Goal: Task Accomplishment & Management: Use online tool/utility

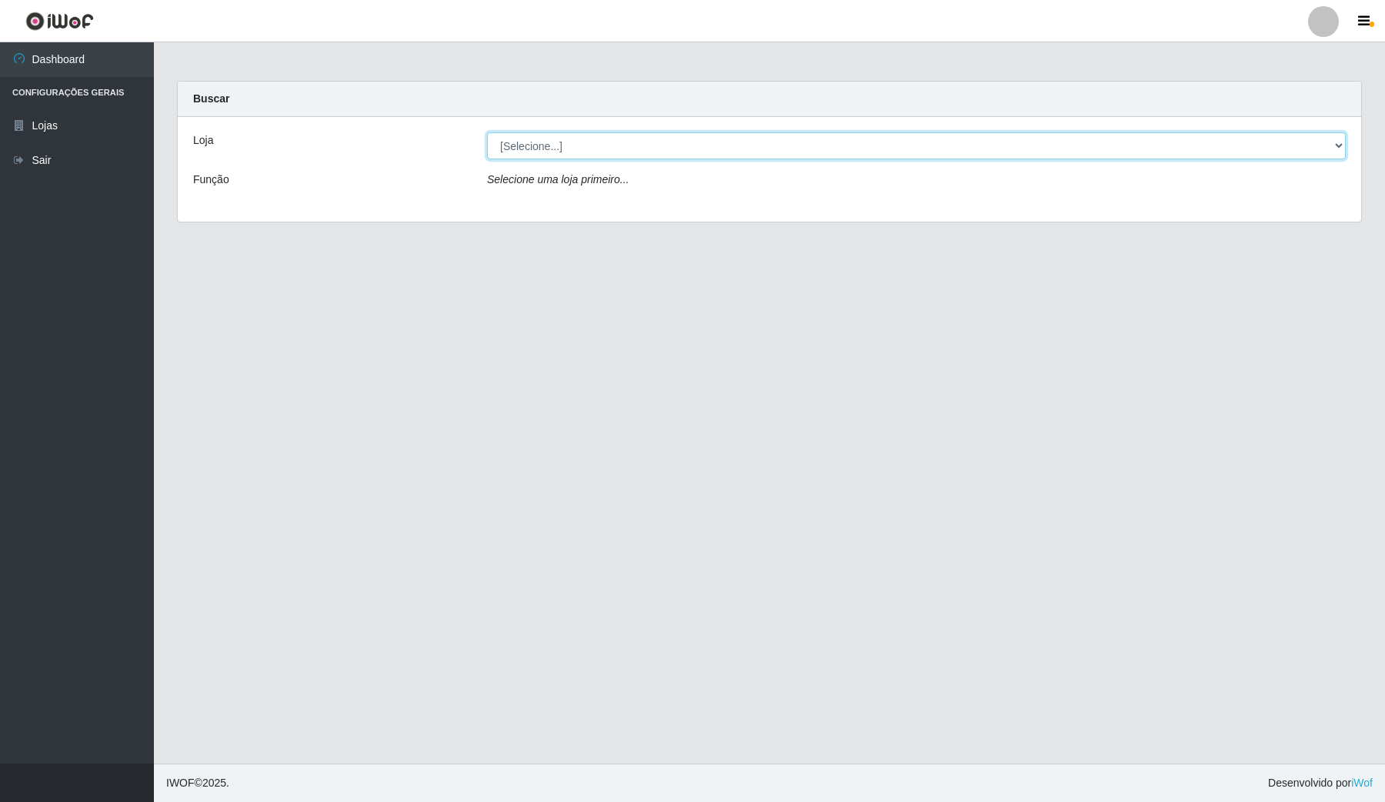
click at [639, 148] on select "[Selecione...] Rede Compras Supermercados - LOJA 4" at bounding box center [916, 145] width 858 height 27
select select "159"
click at [487, 132] on select "[Selecione...] Rede Compras Supermercados - LOJA 4" at bounding box center [916, 145] width 858 height 27
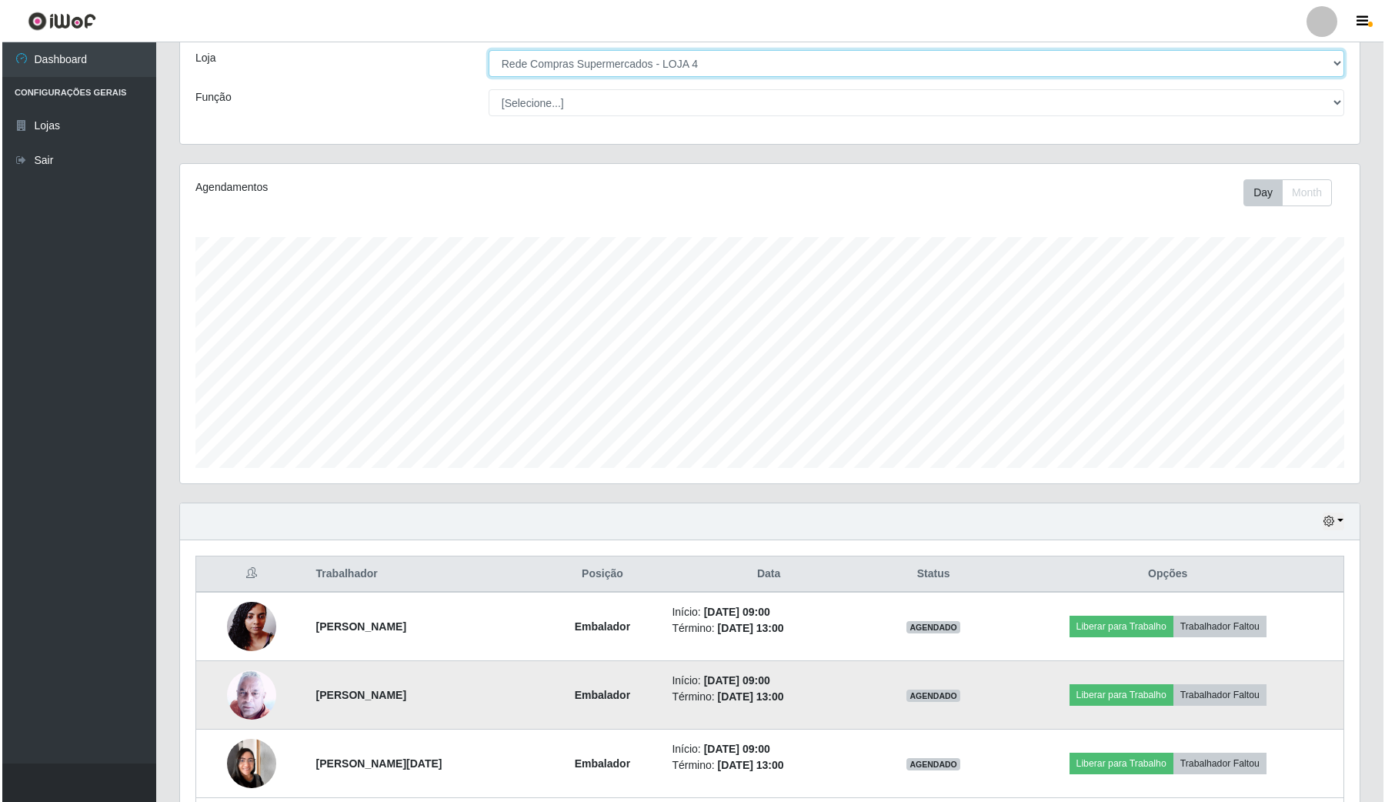
scroll to position [192, 0]
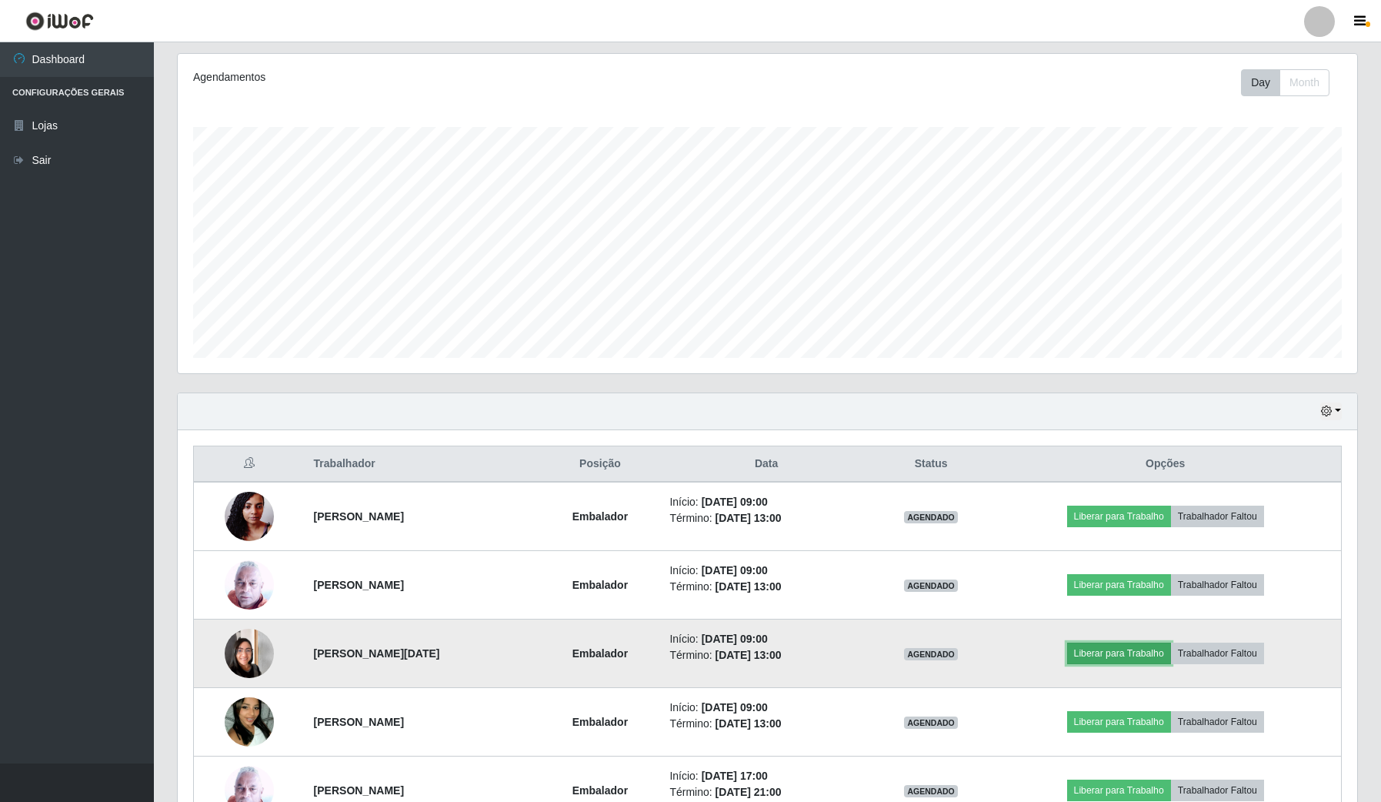
click at [1114, 652] on button "Liberar para Trabalho" at bounding box center [1119, 653] width 104 height 22
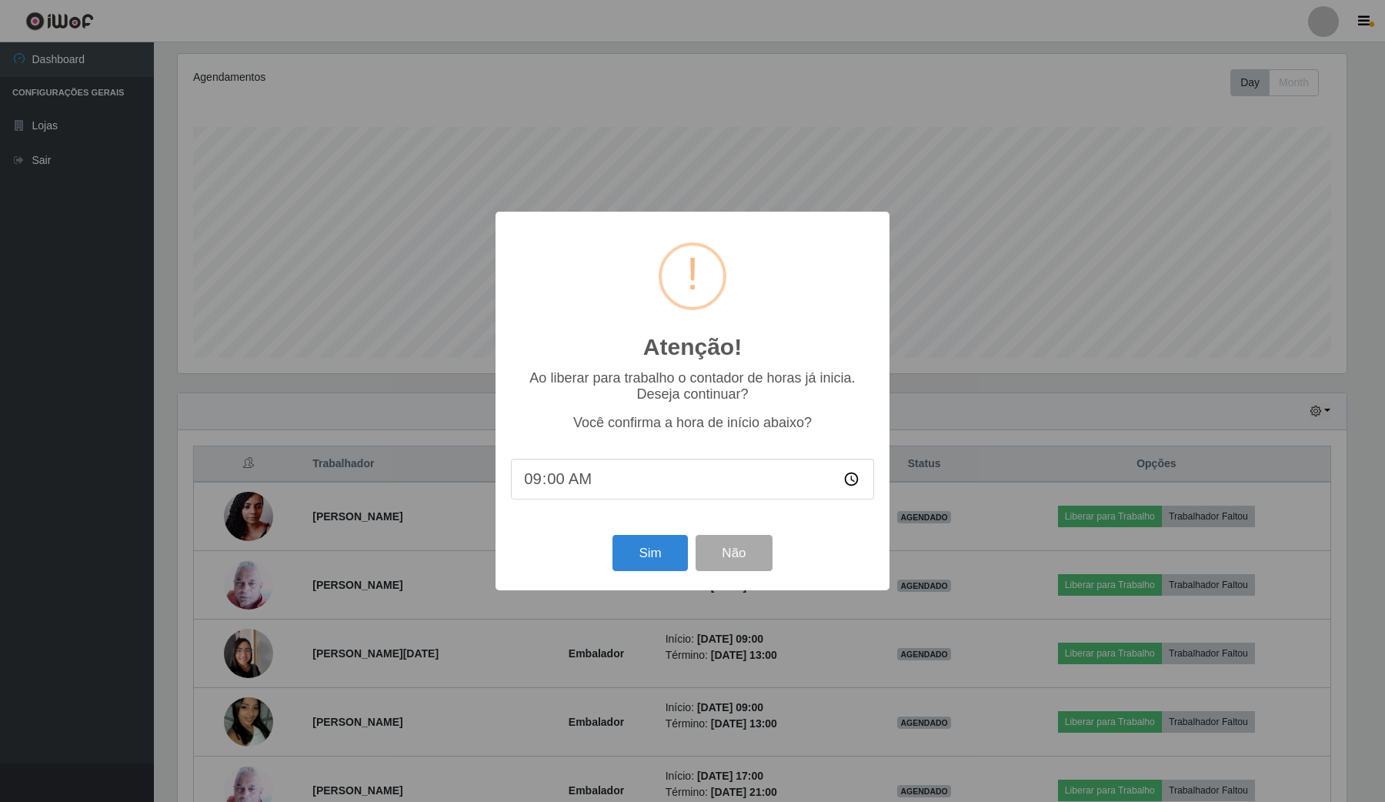
scroll to position [320, 1168]
click at [637, 551] on button "Sim" at bounding box center [649, 553] width 75 height 36
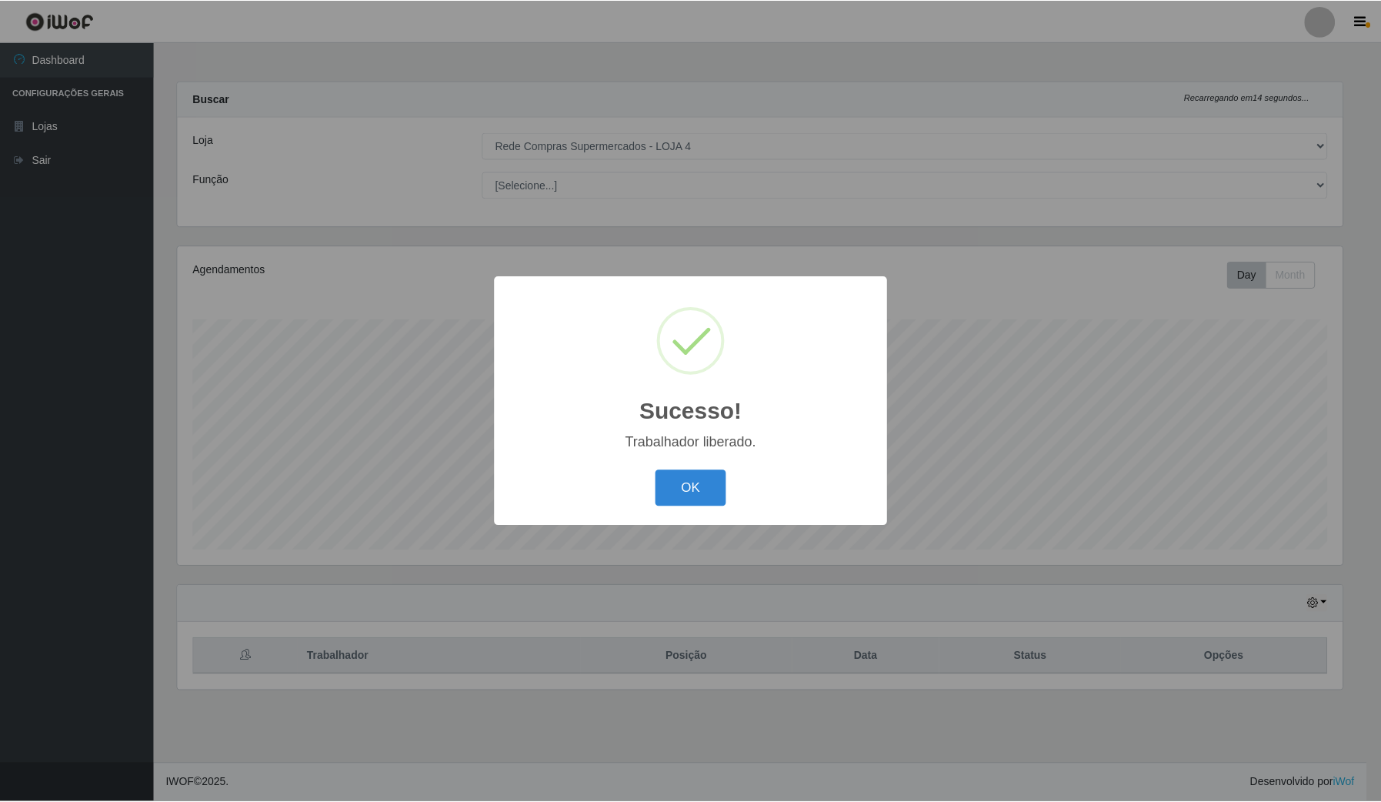
scroll to position [768900, 768051]
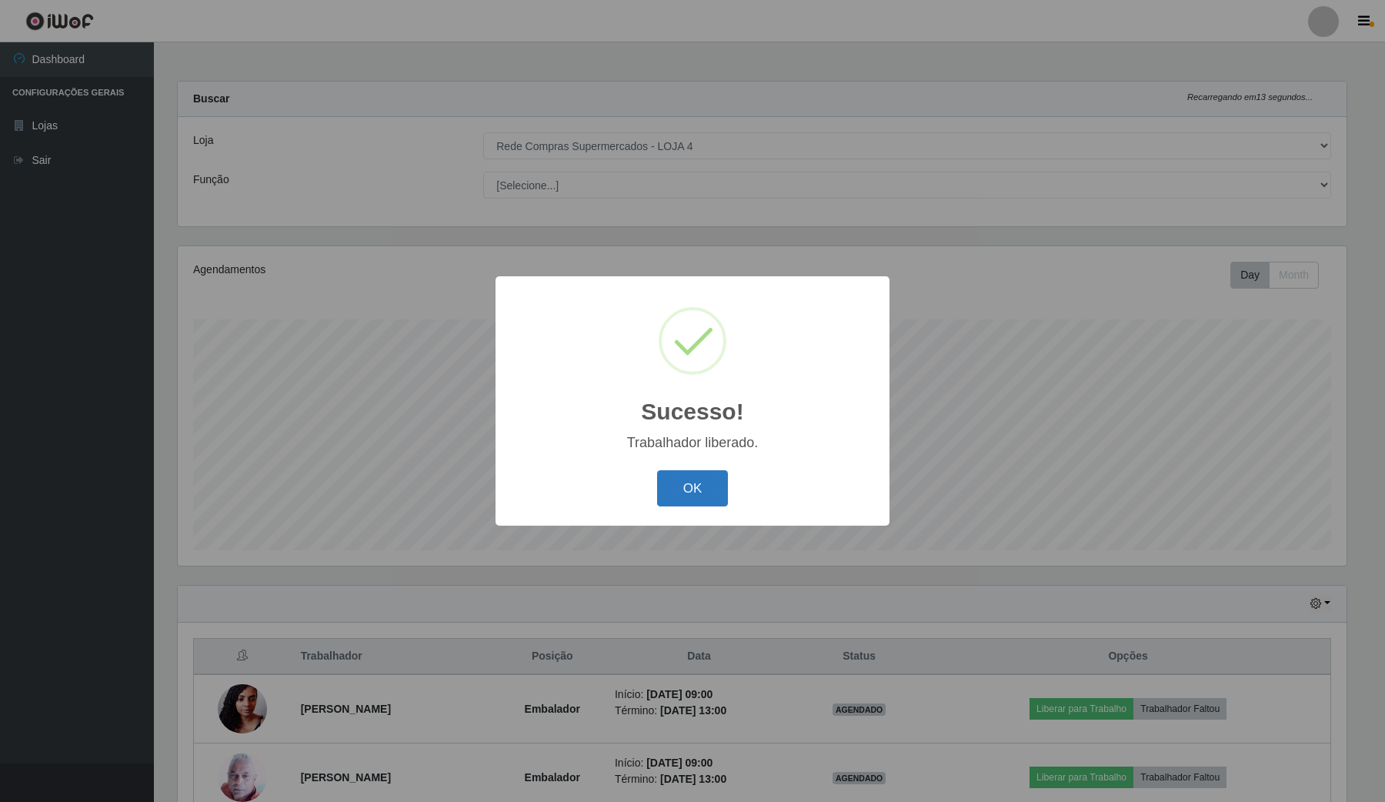
click at [725, 482] on button "OK" at bounding box center [693, 488] width 72 height 36
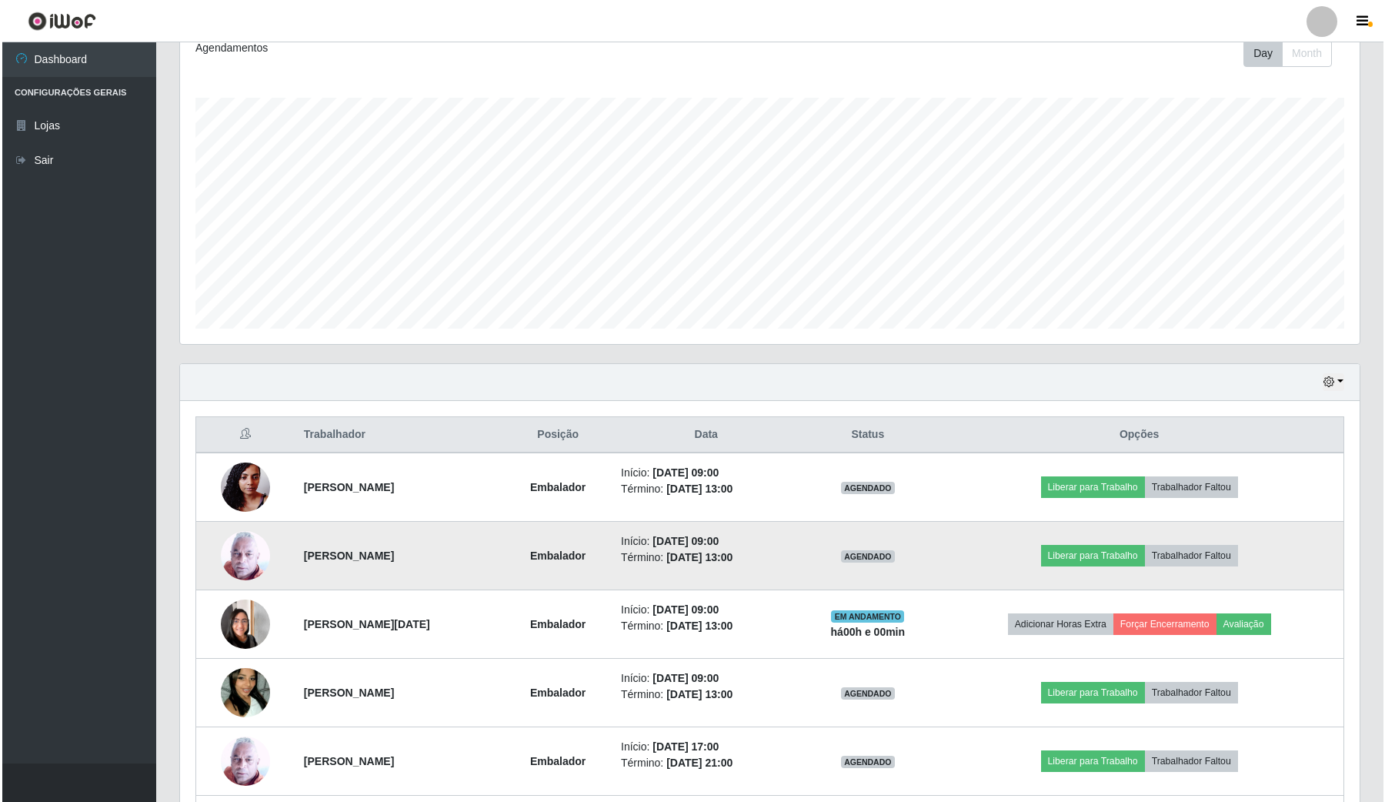
scroll to position [288, 0]
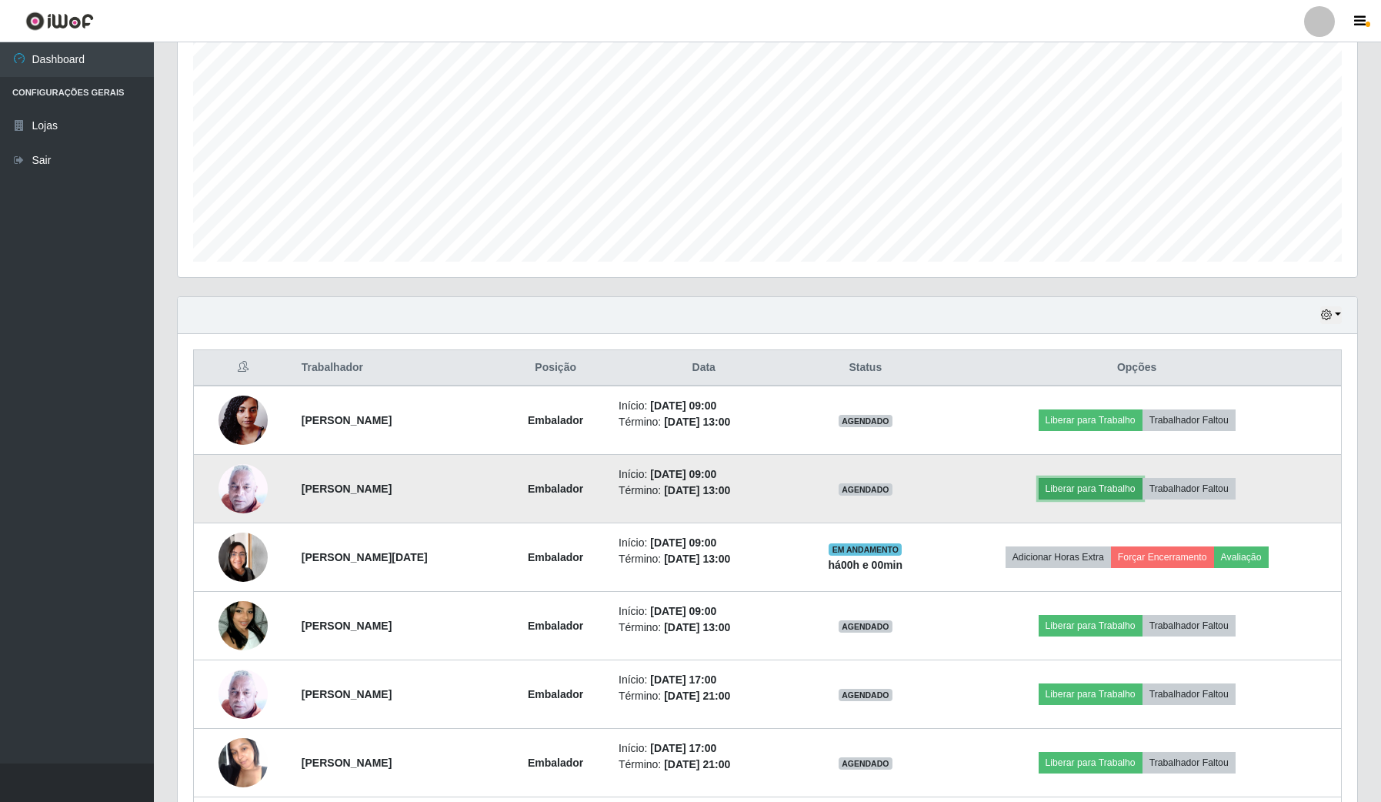
click at [1110, 487] on button "Liberar para Trabalho" at bounding box center [1090, 489] width 104 height 22
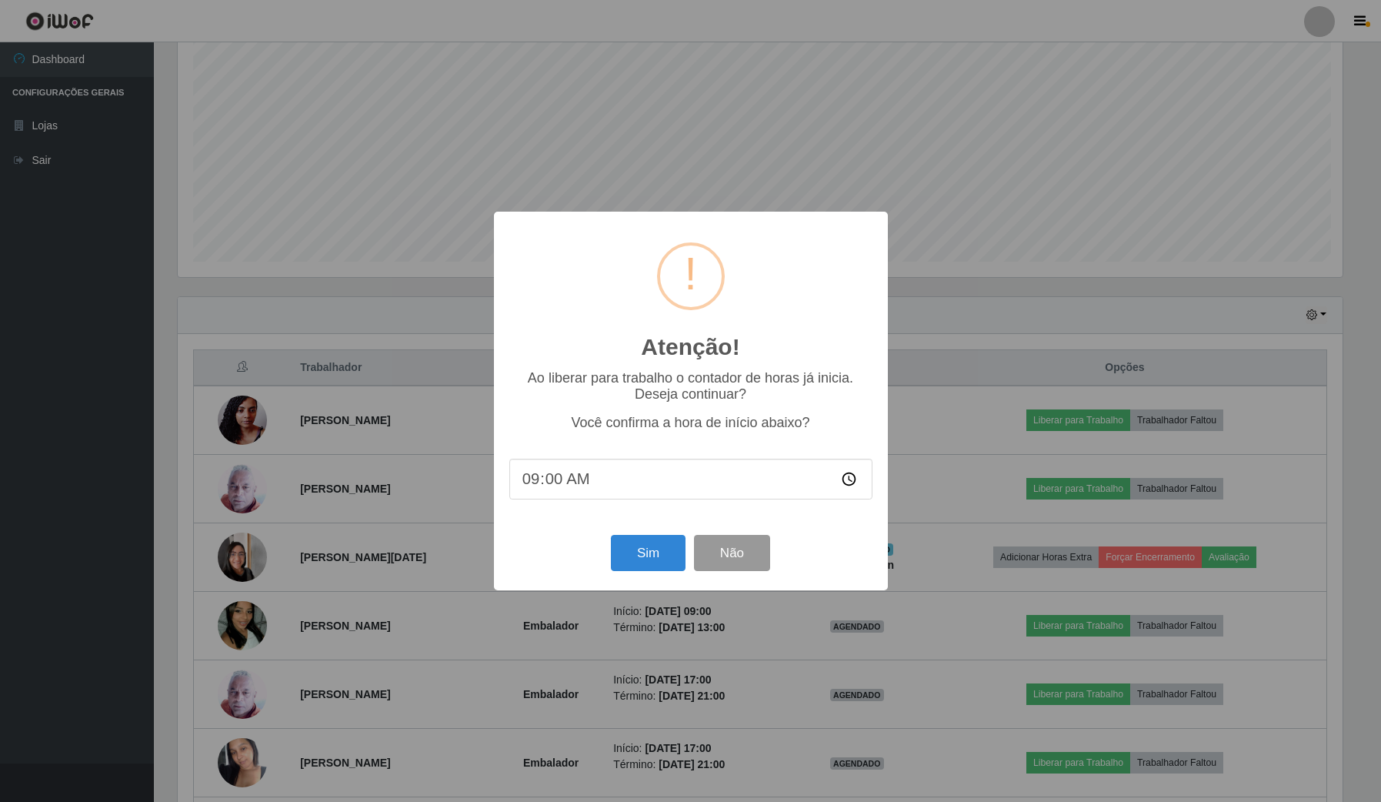
scroll to position [320, 1168]
click at [647, 563] on button "Sim" at bounding box center [649, 553] width 75 height 36
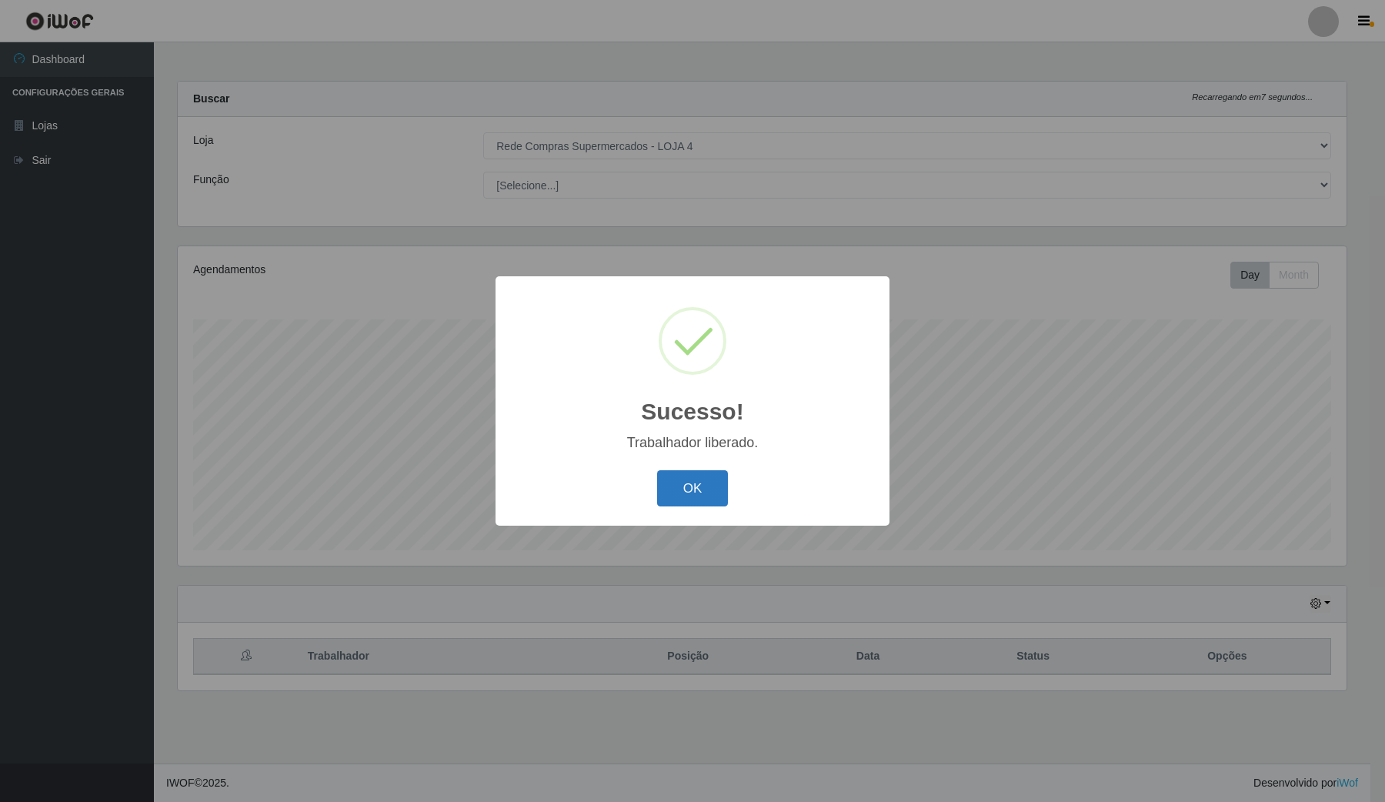
click at [682, 489] on button "OK" at bounding box center [693, 488] width 72 height 36
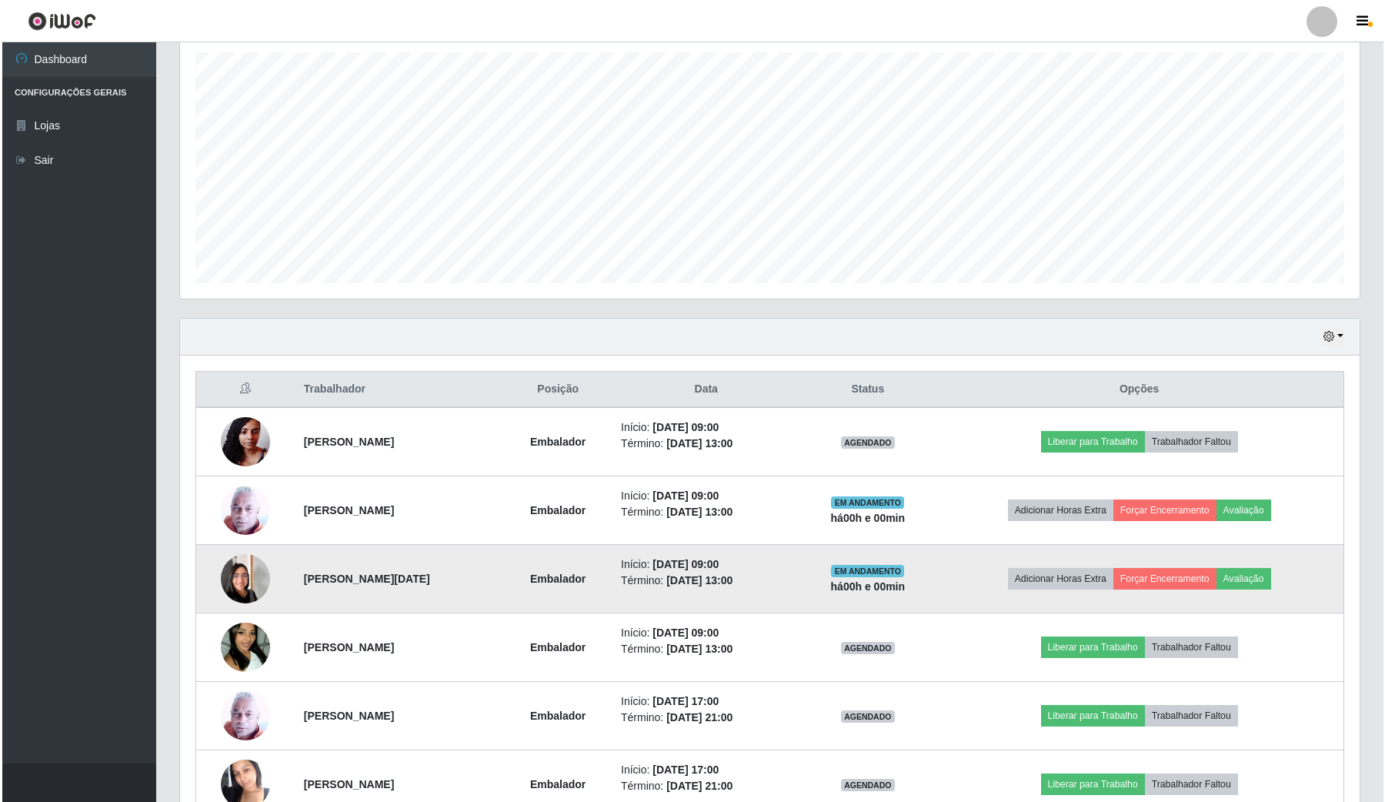
scroll to position [288, 0]
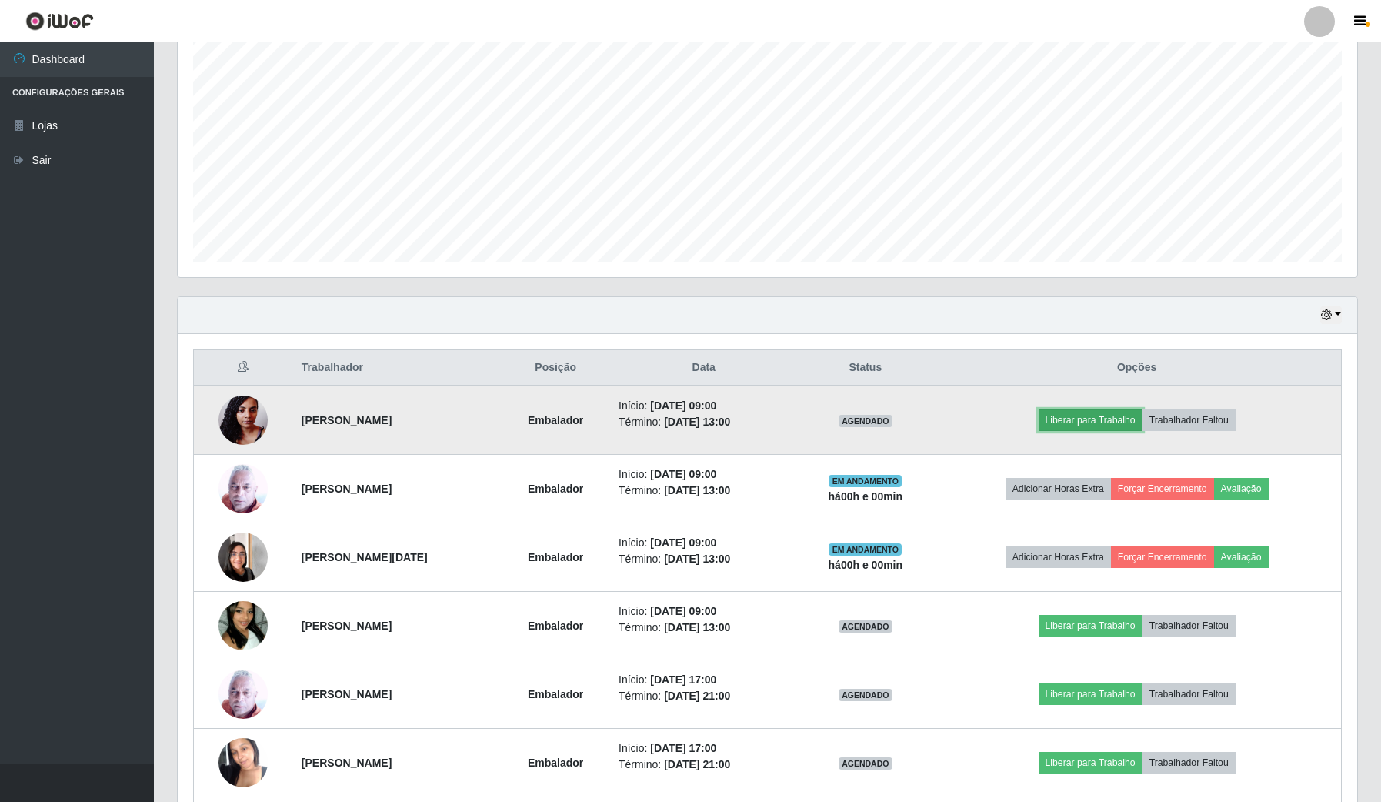
click at [1118, 420] on button "Liberar para Trabalho" at bounding box center [1090, 420] width 104 height 22
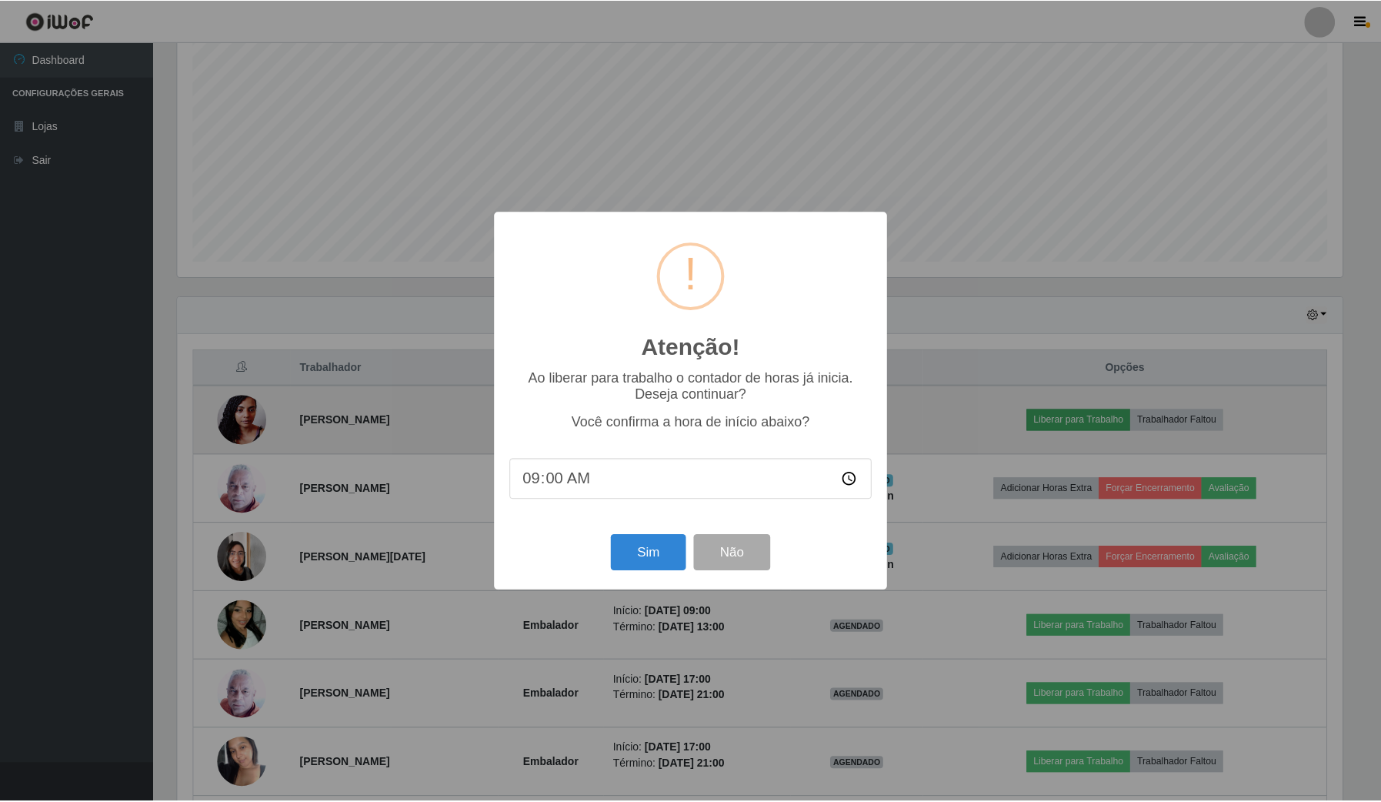
scroll to position [320, 1168]
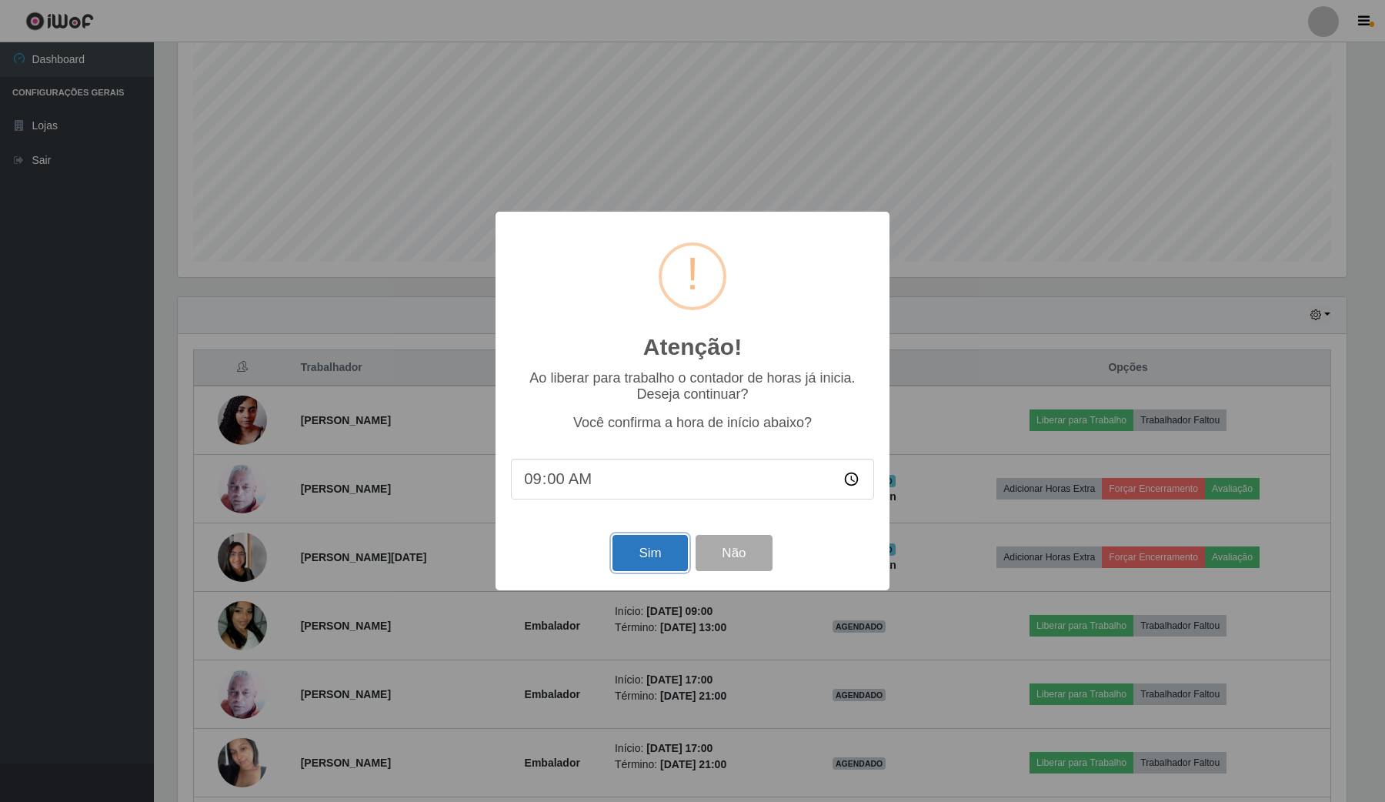
click at [660, 548] on button "Sim" at bounding box center [649, 553] width 75 height 36
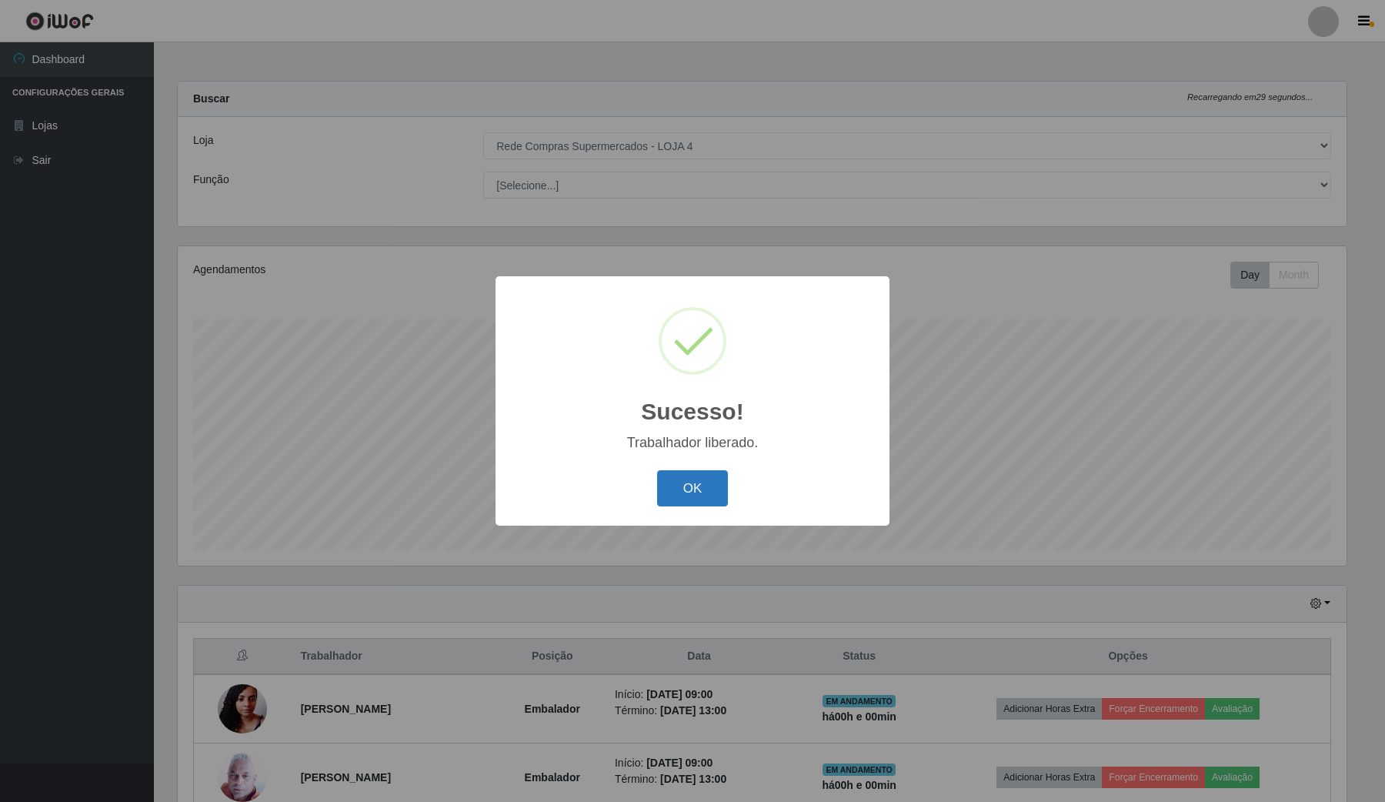
click at [708, 474] on button "OK" at bounding box center [693, 488] width 72 height 36
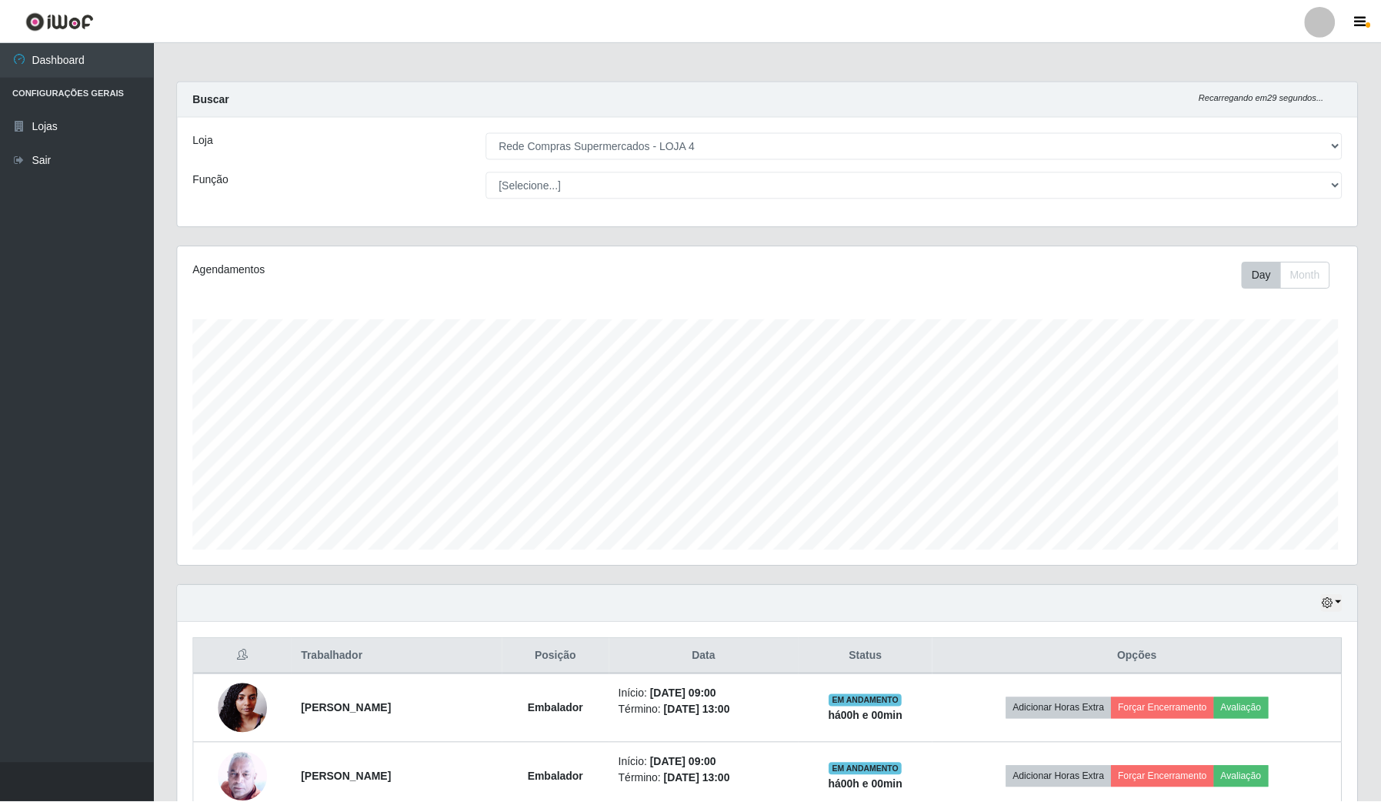
scroll to position [0, 0]
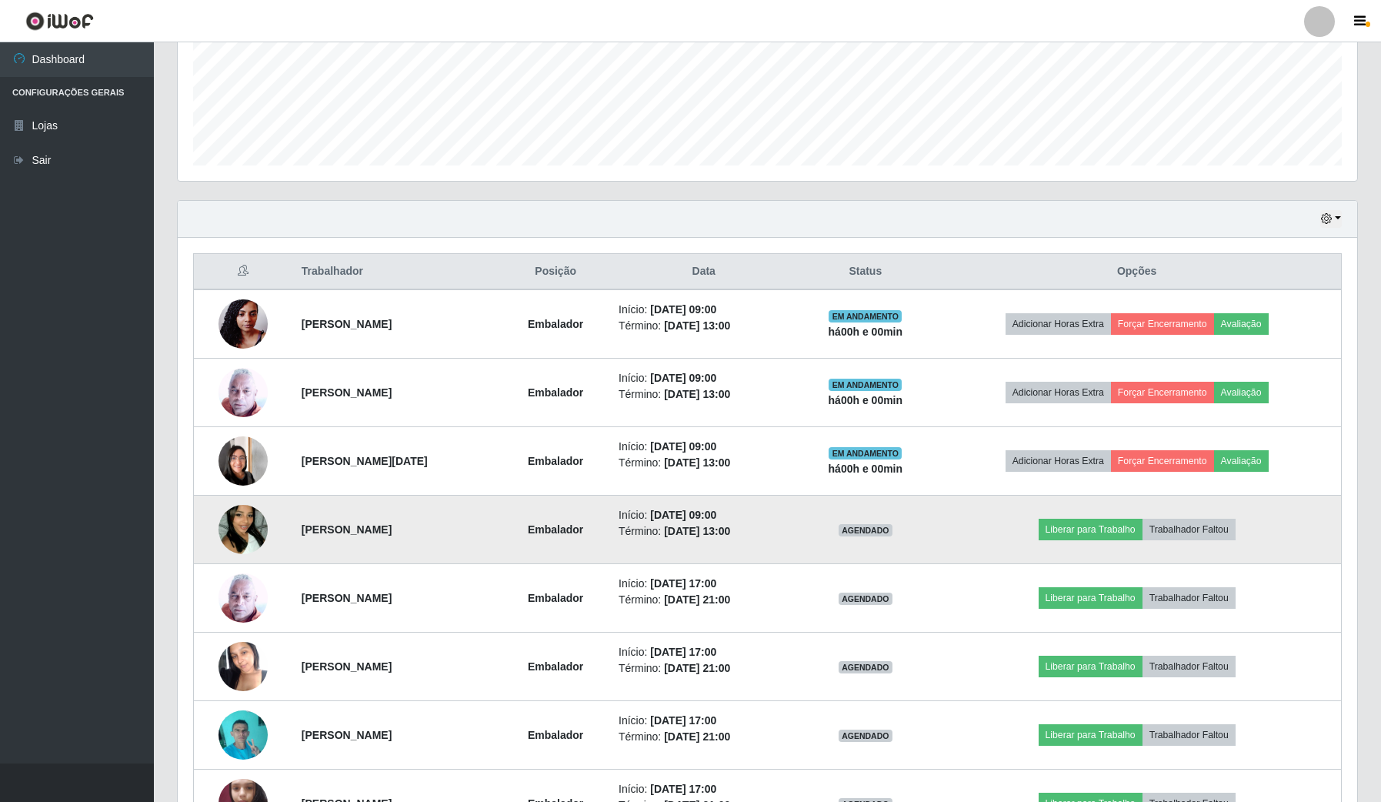
click at [248, 528] on img at bounding box center [242, 529] width 49 height 88
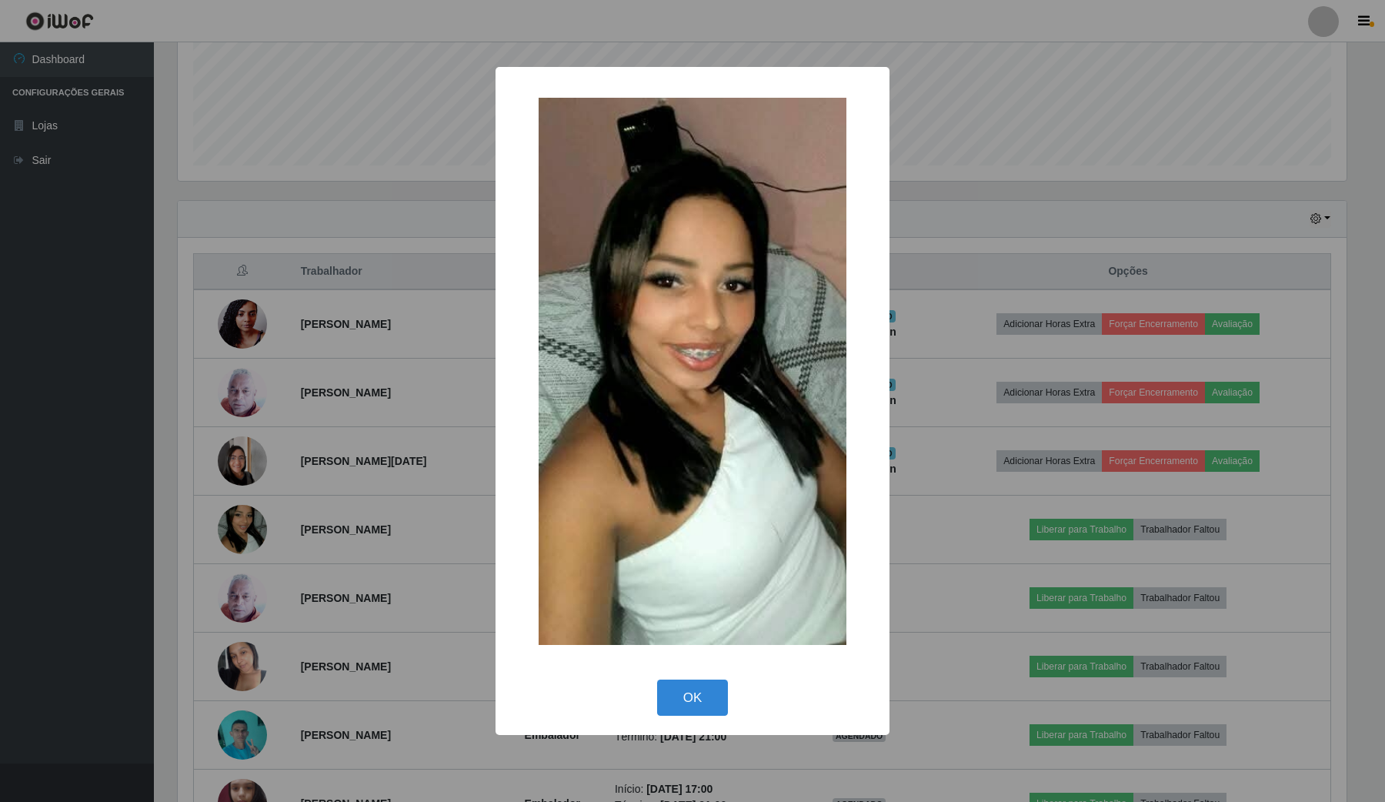
click at [229, 517] on div "× OK Cancel" at bounding box center [692, 401] width 1385 height 802
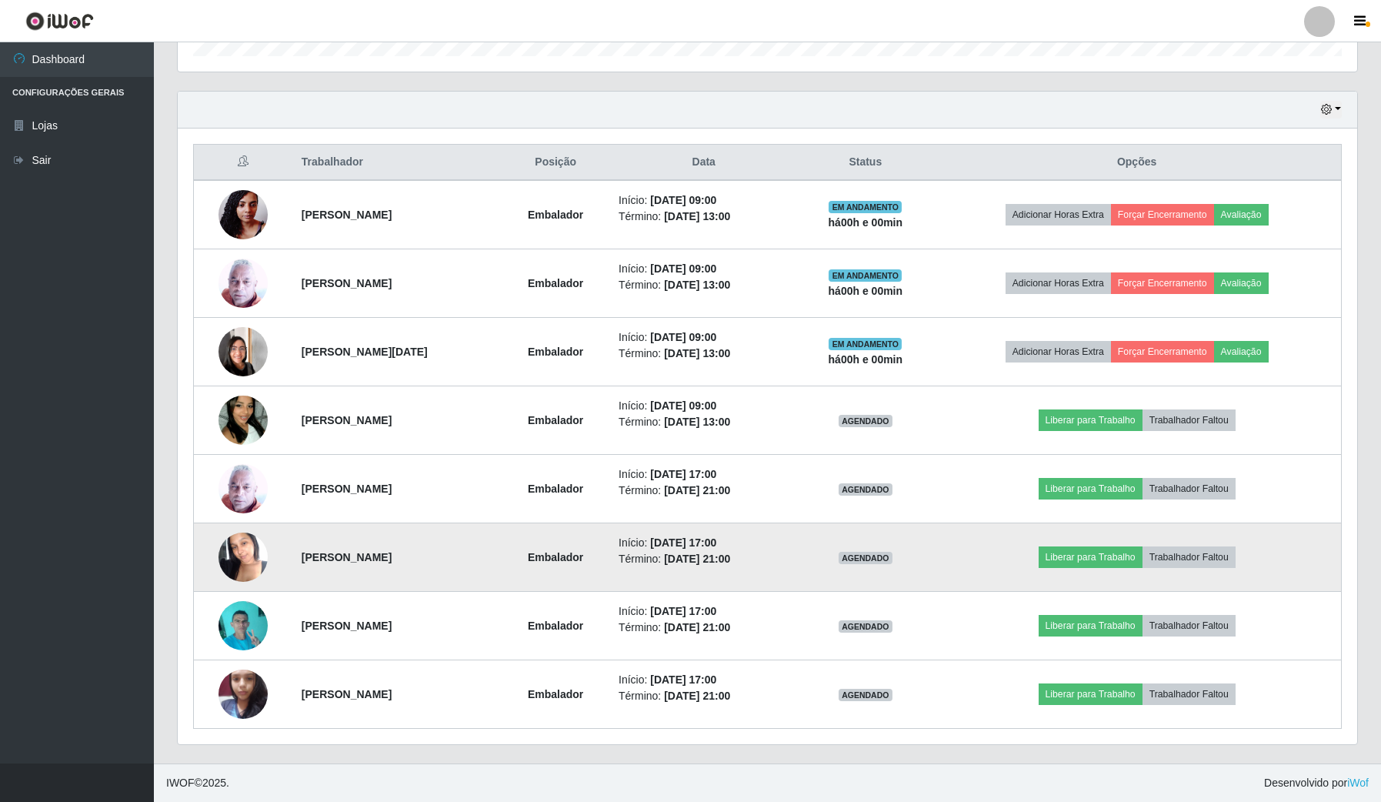
click at [238, 545] on img at bounding box center [242, 556] width 49 height 65
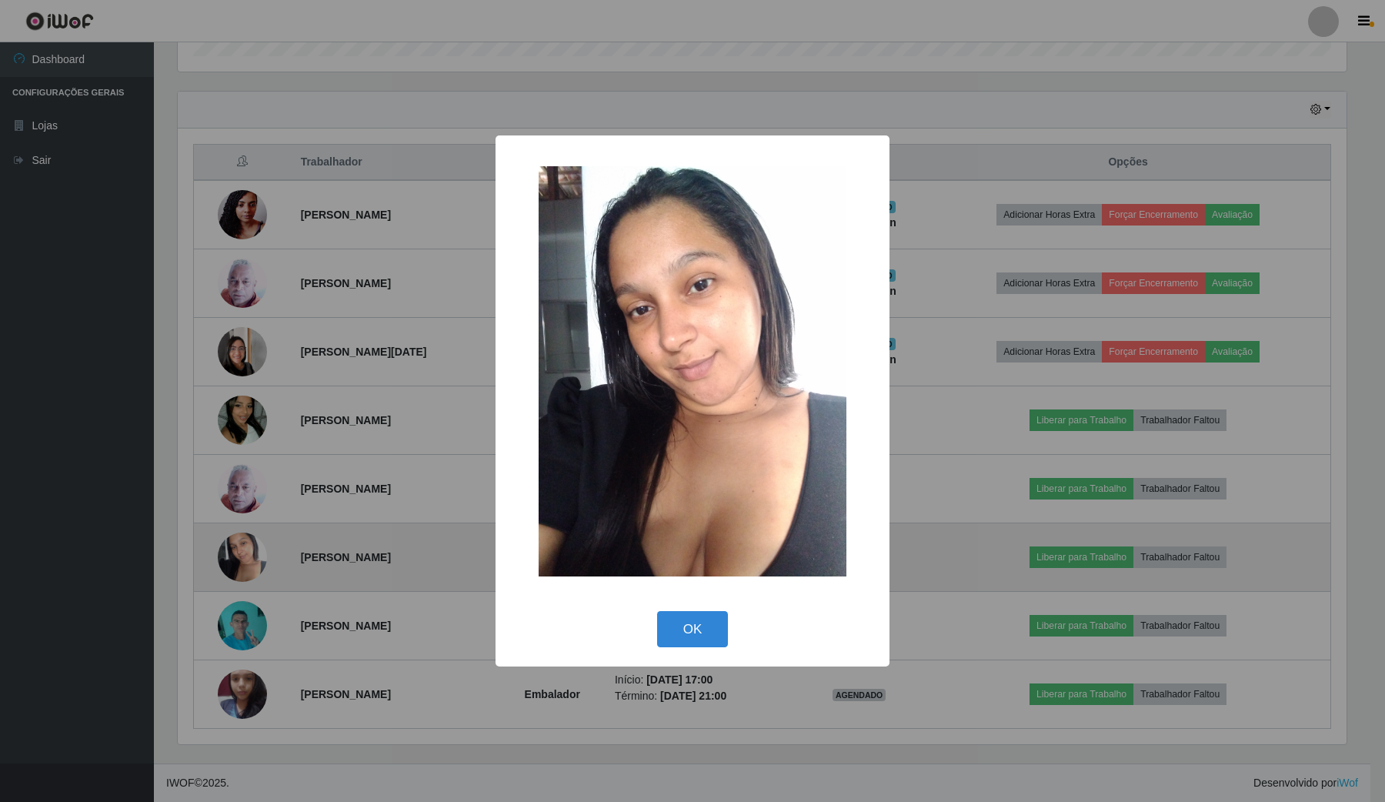
click at [238, 545] on div "× OK Cancel" at bounding box center [692, 401] width 1385 height 802
